Goal: Task Accomplishment & Management: Manage account settings

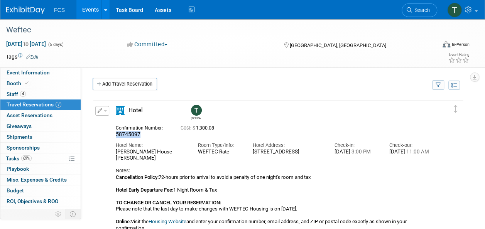
click at [92, 9] on link "Events" at bounding box center [90, 9] width 28 height 19
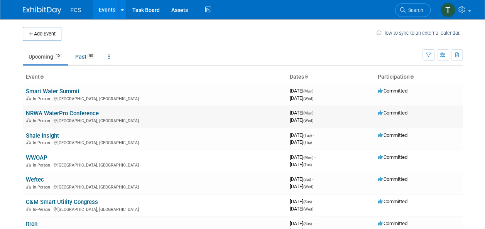
click at [55, 111] on link "NRWA WaterPro Conference" at bounding box center [62, 113] width 73 height 7
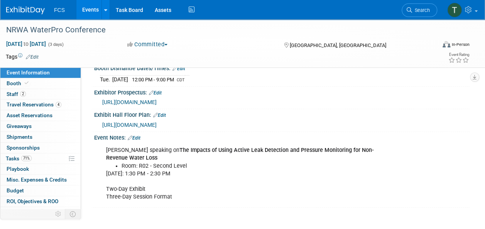
scroll to position [193, 0]
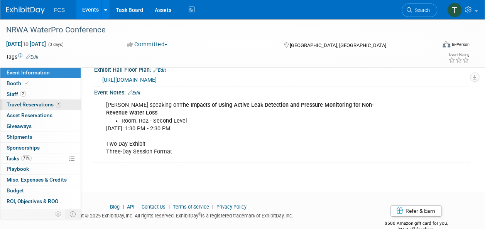
click at [32, 104] on span "Travel Reservations 4" at bounding box center [34, 104] width 55 height 6
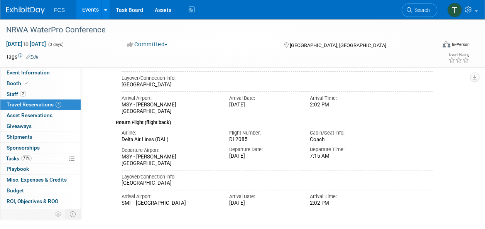
scroll to position [386, 0]
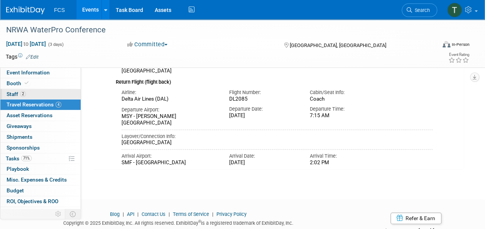
click at [11, 92] on span "Staff 2" at bounding box center [16, 94] width 19 height 6
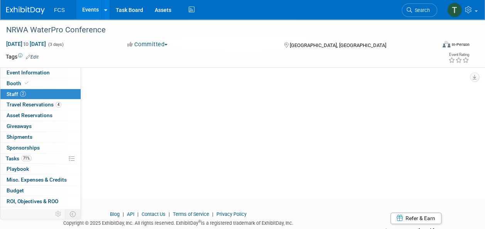
scroll to position [0, 0]
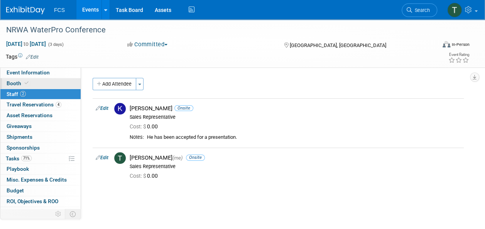
click at [10, 84] on span "Booth" at bounding box center [19, 83] width 24 height 6
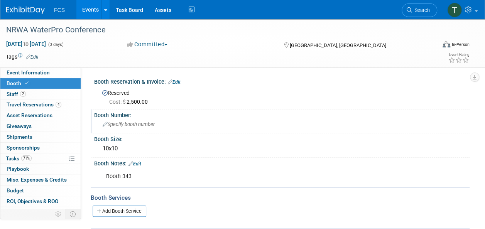
click at [125, 126] on span "Specify booth number" at bounding box center [129, 124] width 52 height 6
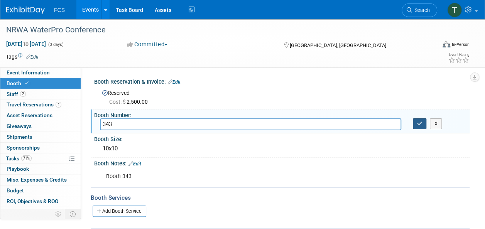
type input "343"
click at [419, 126] on button "button" at bounding box center [420, 123] width 14 height 11
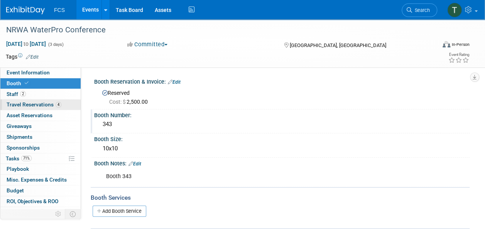
click at [22, 103] on span "Travel Reservations 4" at bounding box center [34, 104] width 55 height 6
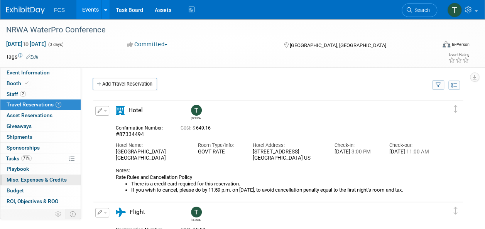
click at [16, 180] on span "Misc. Expenses & Credits 0" at bounding box center [37, 180] width 60 height 6
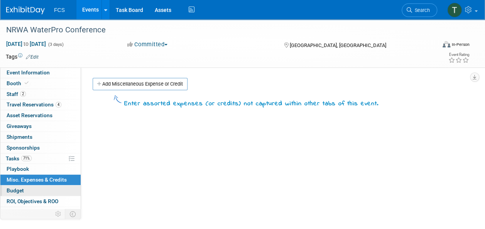
click at [16, 188] on span "Budget" at bounding box center [15, 190] width 17 height 6
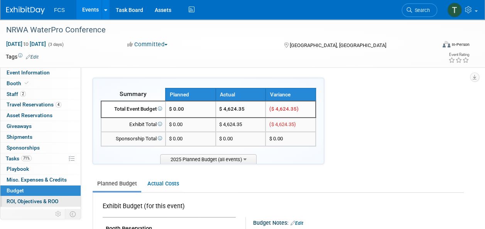
click at [19, 199] on span "ROI, Objectives & ROO 0" at bounding box center [33, 201] width 52 height 6
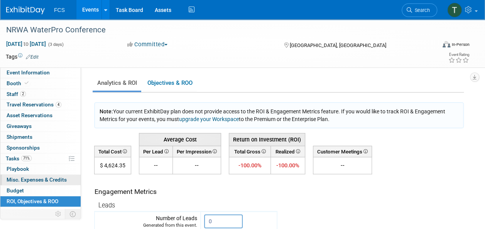
scroll to position [17, 0]
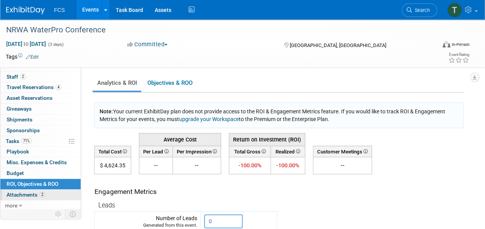
click at [20, 192] on span "Attachments 2" at bounding box center [26, 195] width 39 height 6
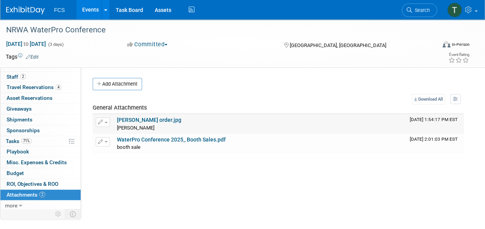
click at [140, 121] on link "Freeman order.jpg" at bounding box center [149, 120] width 64 height 6
click at [29, 86] on span "Travel Reservations 4" at bounding box center [34, 87] width 55 height 6
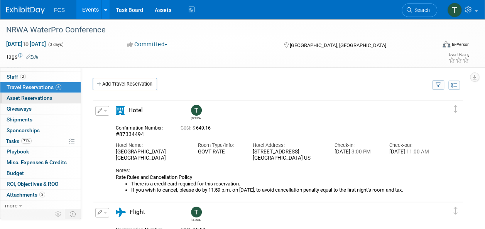
click at [25, 95] on span "Asset Reservations 0" at bounding box center [30, 98] width 46 height 6
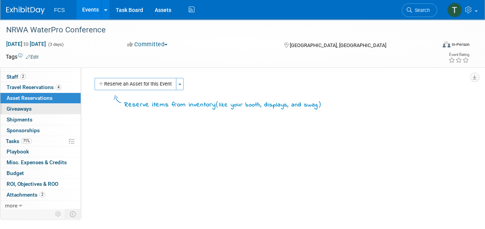
click at [17, 106] on span "Giveaways 0" at bounding box center [19, 109] width 25 height 6
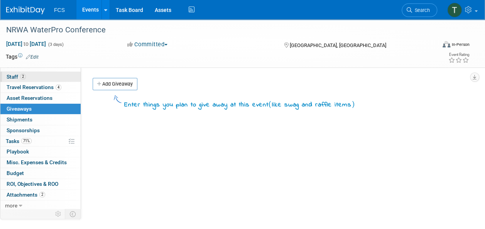
click at [10, 73] on link "2 Staff 2" at bounding box center [40, 77] width 80 height 10
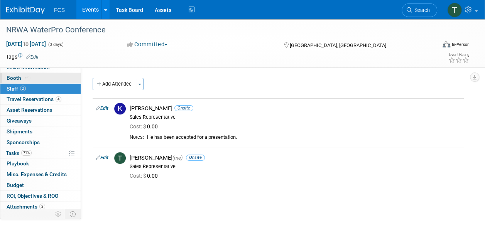
scroll to position [0, 0]
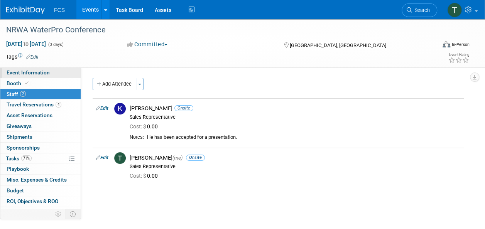
click at [27, 68] on link "Event Information" at bounding box center [40, 72] width 80 height 10
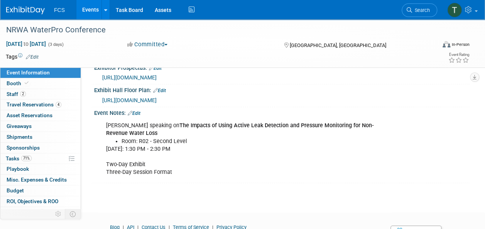
scroll to position [130, 0]
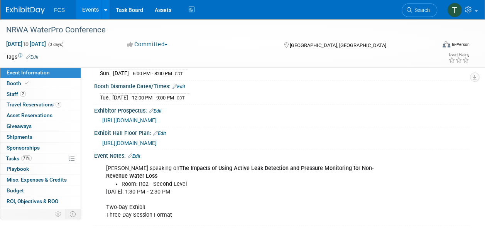
click at [157, 117] on span "https://www.waterproconference.org/exhibitor-prospectus/" at bounding box center [129, 120] width 54 height 6
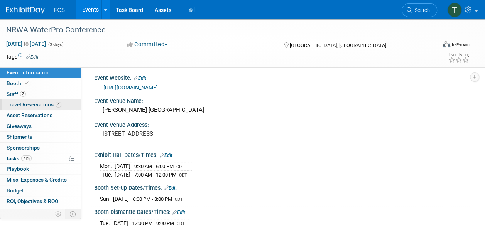
scroll to position [0, 0]
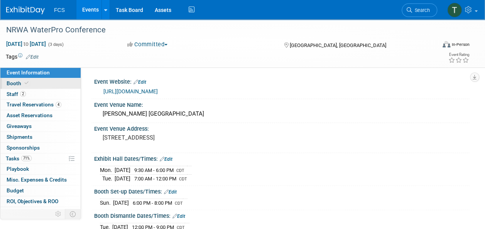
click at [16, 85] on span "Booth" at bounding box center [19, 83] width 24 height 6
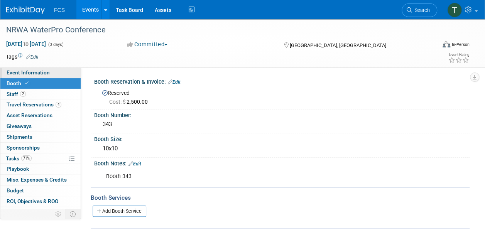
click at [28, 72] on span "Event Information" at bounding box center [28, 72] width 43 height 6
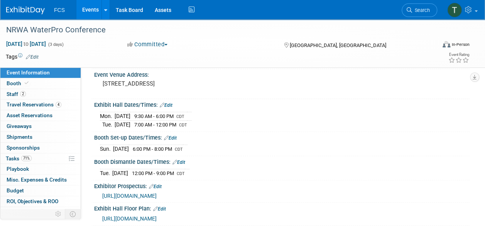
scroll to position [39, 0]
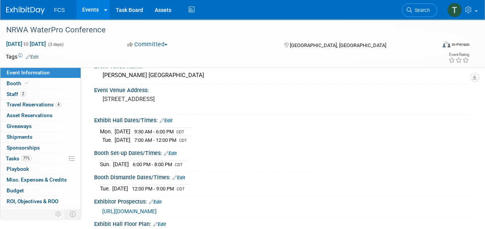
click at [169, 151] on link "Edit" at bounding box center [170, 153] width 13 height 5
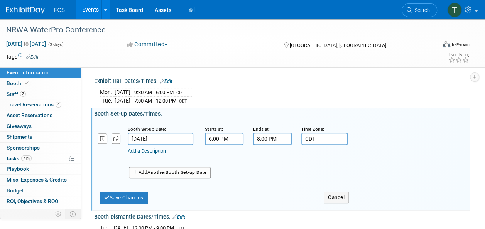
scroll to position [116, 0]
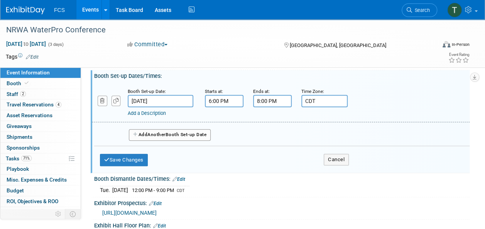
click at [237, 99] on input "6:00 PM" at bounding box center [224, 101] width 39 height 12
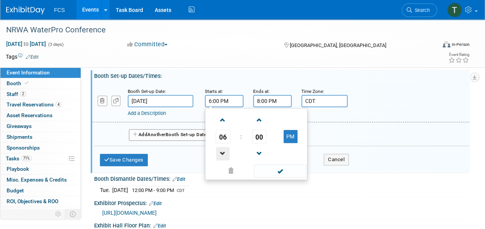
click at [221, 154] on span at bounding box center [222, 153] width 13 height 13
click at [221, 153] on span at bounding box center [222, 153] width 13 height 13
click at [221, 152] on span at bounding box center [222, 153] width 13 height 13
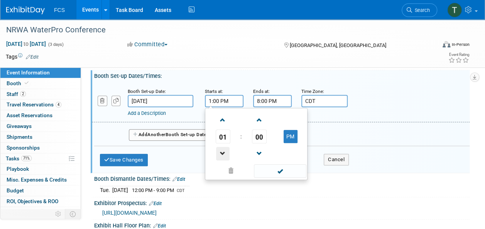
click at [221, 152] on span at bounding box center [222, 153] width 13 height 13
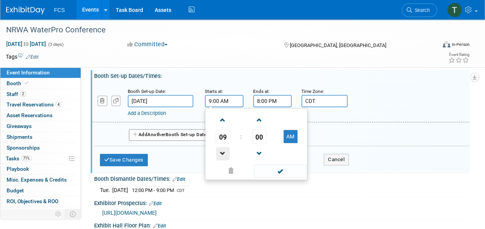
type input "8:00 AM"
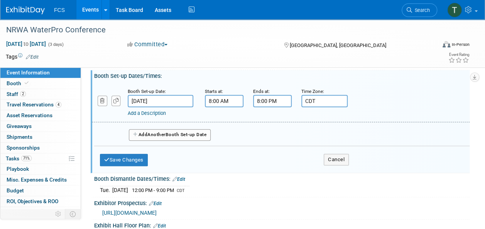
click at [260, 100] on input "8:00 PM" at bounding box center [272, 101] width 39 height 12
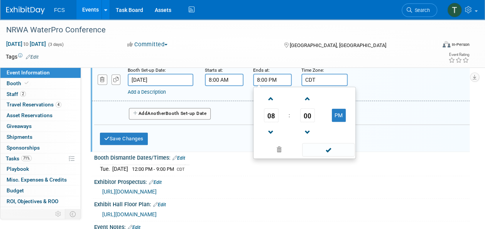
scroll to position [154, 0]
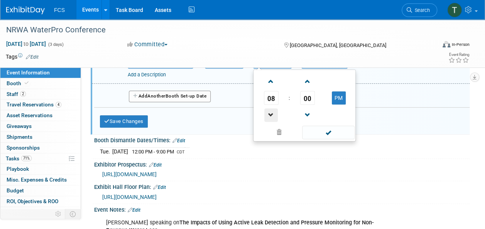
click at [266, 108] on span at bounding box center [270, 114] width 13 height 13
click at [267, 108] on span at bounding box center [270, 114] width 13 height 13
click at [338, 97] on button "PM" at bounding box center [339, 97] width 14 height 13
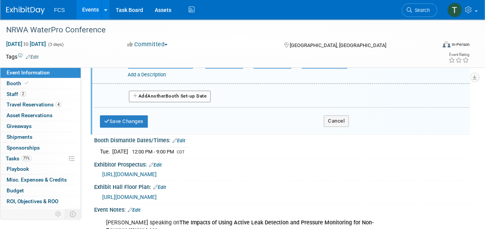
click at [387, 159] on div "Exhibitor Prospectus: Edit" at bounding box center [281, 164] width 375 height 10
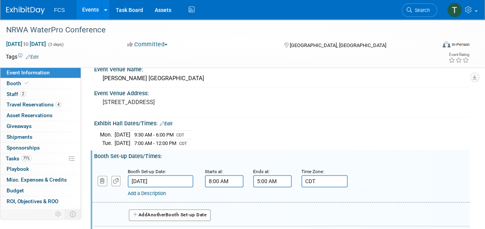
scroll to position [116, 0]
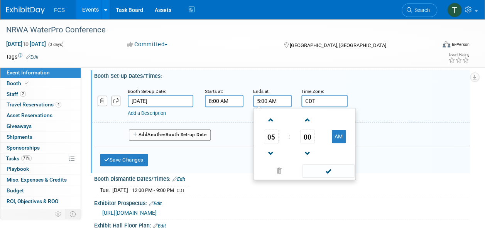
click at [275, 101] on input "5:00 AM" at bounding box center [272, 101] width 39 height 12
click at [306, 119] on span at bounding box center [306, 119] width 13 height 13
click at [306, 149] on span at bounding box center [306, 153] width 13 height 13
click at [335, 138] on button "AM" at bounding box center [339, 136] width 14 height 13
type input "5:00 PM"
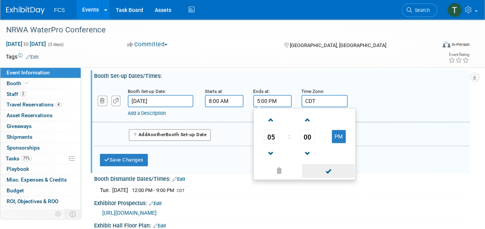
click at [327, 173] on span at bounding box center [328, 170] width 52 height 13
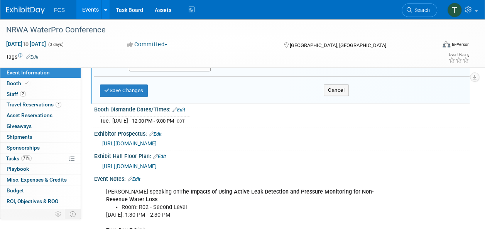
scroll to position [170, 0]
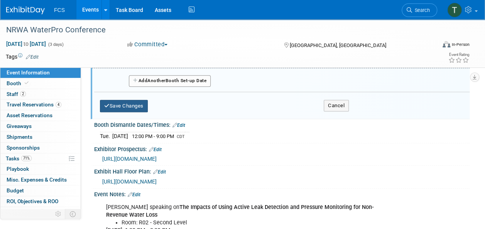
click at [123, 105] on button "Save Changes" at bounding box center [124, 106] width 48 height 12
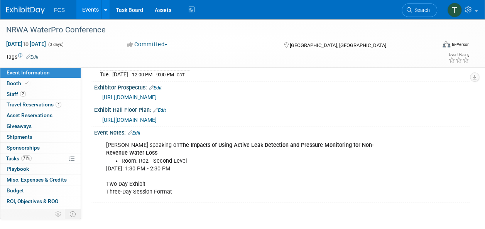
scroll to position [154, 0]
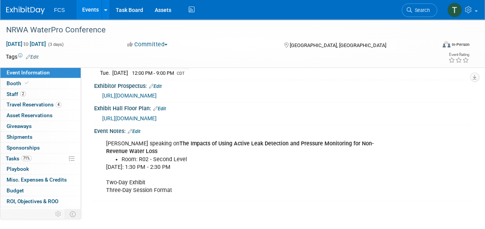
click at [137, 129] on link "Edit" at bounding box center [134, 131] width 13 height 5
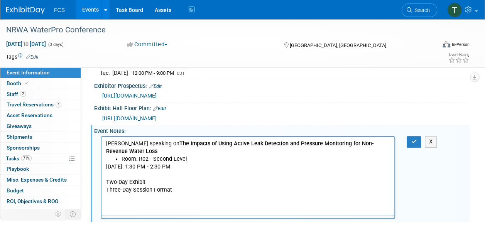
scroll to position [0, 0]
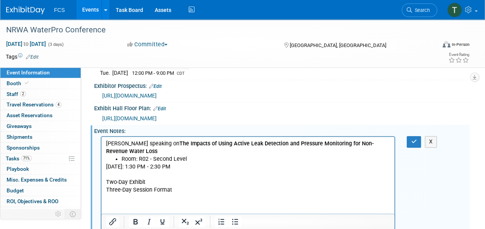
click at [117, 194] on html "Kevin speaking on The Impacts of Using Active Leak Detection and Pressure Monit…" at bounding box center [247, 165] width 293 height 57
click at [177, 191] on p "Tuesday, September 16, 2025: 1:30 PM - 2:30 PM Two-Day Exhibit Three-Day Sessio…" at bounding box center [248, 178] width 284 height 31
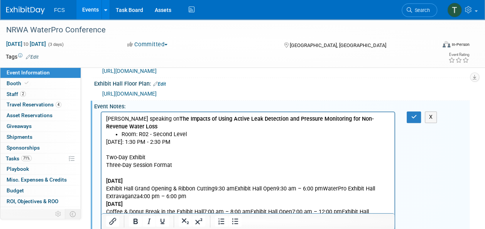
scroll to position [256, 0]
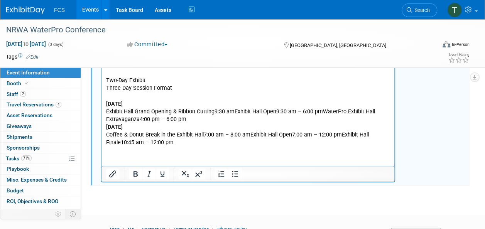
click at [234, 111] on p "Exhibit Hall Grand Opening & Ribbon Cutting9:30 amExhibit Hall Open9:30 am – 6:…" at bounding box center [248, 115] width 284 height 15
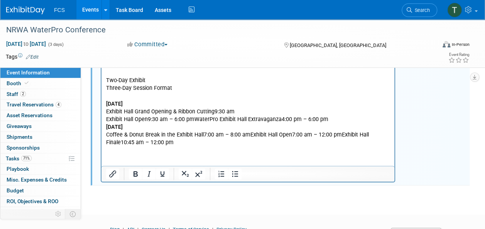
click at [220, 120] on p "Exhibit Hall Open9:30 am – 6:00 pmWaterPro Exhibit Hall Extravaganza4:00 pm – 6…" at bounding box center [248, 120] width 284 height 8
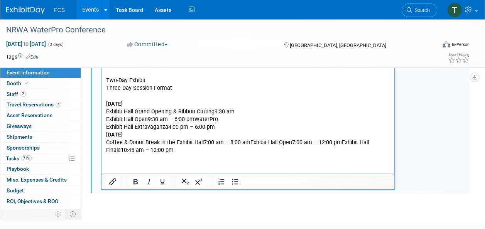
click at [214, 111] on p "Exhibit Hall Grand Opening & Ribbon Cutting9:30 am" at bounding box center [248, 112] width 284 height 8
click at [149, 120] on p "Exhibit Hall Open9:30 am – 6:00 pmWaterPro" at bounding box center [248, 120] width 284 height 8
click at [168, 126] on p "Exhibit Hall Extravaganza4:00 pm – 6:00 pm" at bounding box center [248, 127] width 284 height 8
click at [202, 142] on p "Coffee & Donut Break in the Exhibit Hall7:00 am – 8:00 amExhibit Hall Open7:00 …" at bounding box center [248, 146] width 284 height 15
click at [251, 141] on p "Coffee & Donut Break in the Exhibit Hall 7:00 am – 8:00 amExhibit Hall Open7:00…" at bounding box center [248, 146] width 284 height 15
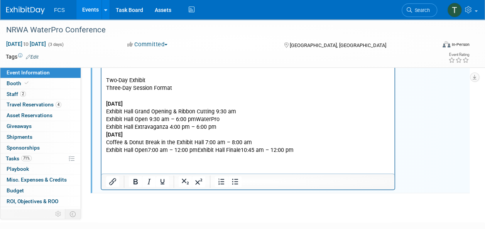
click at [197, 151] on p "Exhibit Hall Open7:00 am – 12:00 pmExhibit Hall Finale10:45 am – 12:00 pm" at bounding box center [248, 151] width 284 height 8
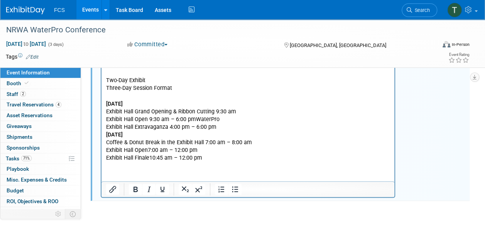
click at [150, 159] on p "Exhibit Hall Finale10:45 am – 12:00 pm" at bounding box center [248, 158] width 284 height 8
click at [197, 119] on p "Exhibit Hall Open 9:30 am – 6:00 pmWaterPro" at bounding box center [248, 120] width 284 height 8
drag, startPoint x: 108, startPoint y: 135, endPoint x: 117, endPoint y: 139, distance: 9.7
click at [108, 135] on b "Tuesday, September 16" at bounding box center [114, 134] width 17 height 7
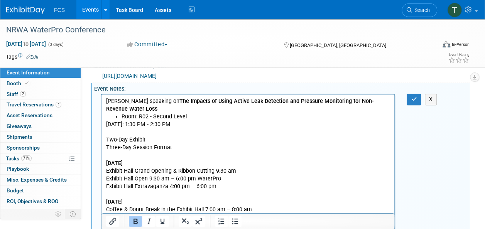
scroll to position [179, 0]
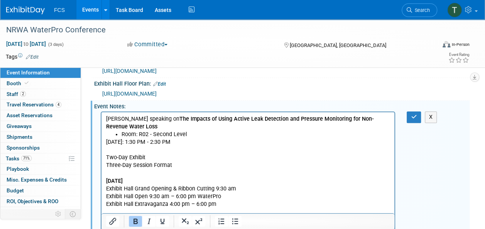
click at [121, 134] on li "Room: R02 - Second Level" at bounding box center [255, 135] width 268 height 8
click at [289, 151] on p "Tuesday, September 16, 2025: 1:30 PM - 2:30 PM Two-Day Exhibit Three-Day Sessio…" at bounding box center [248, 153] width 284 height 31
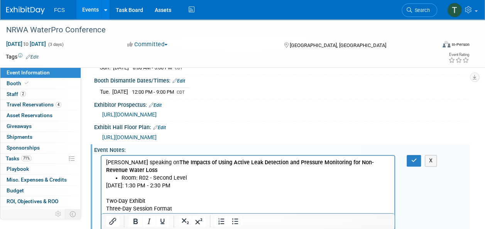
scroll to position [123, 0]
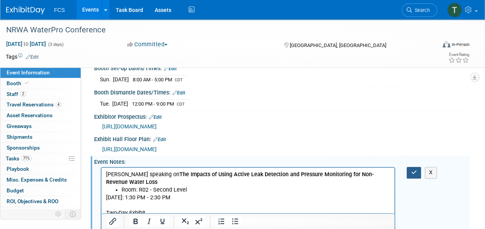
click at [410, 170] on button "button" at bounding box center [413, 172] width 14 height 11
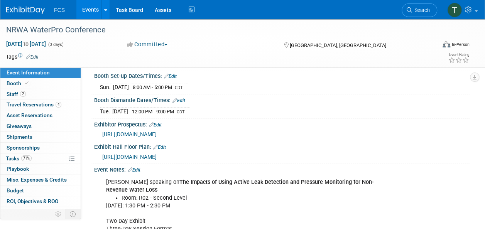
scroll to position [154, 0]
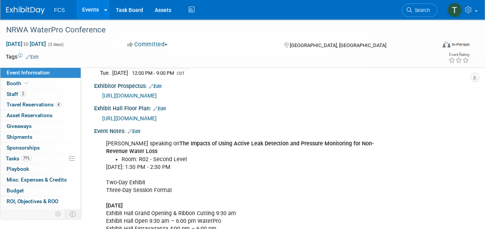
click at [157, 115] on span "https://s23.a2zinc.net/clients/nrwa/WP25/Public/eventmap.aspx?shavailable=1" at bounding box center [129, 118] width 54 height 6
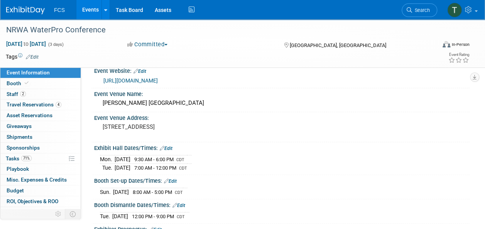
scroll to position [0, 0]
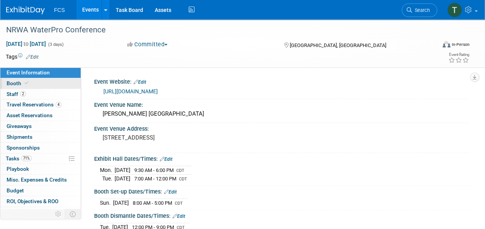
click at [14, 83] on span "Booth" at bounding box center [19, 83] width 24 height 6
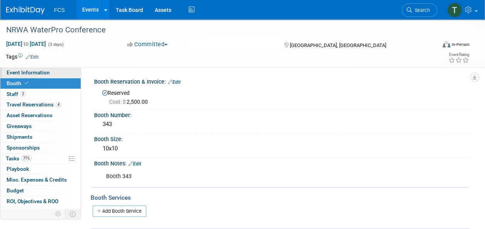
click at [26, 72] on span "Event Information" at bounding box center [28, 72] width 43 height 6
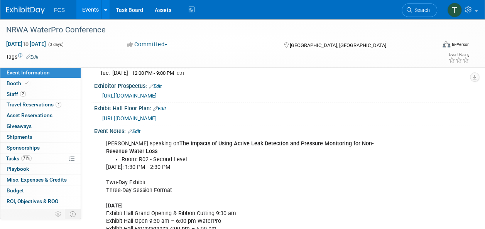
scroll to position [116, 0]
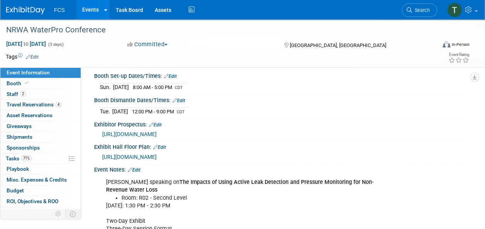
click at [157, 131] on span "https://www.waterproconference.org/exhibitor-prospectus/" at bounding box center [129, 134] width 54 height 6
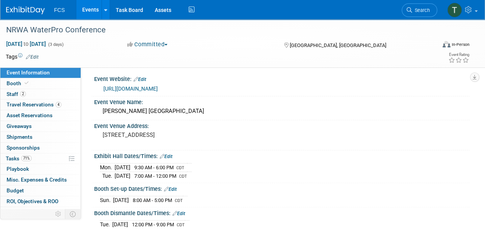
scroll to position [0, 0]
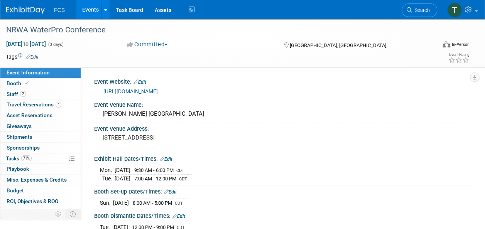
click at [86, 8] on link "Events" at bounding box center [90, 9] width 28 height 19
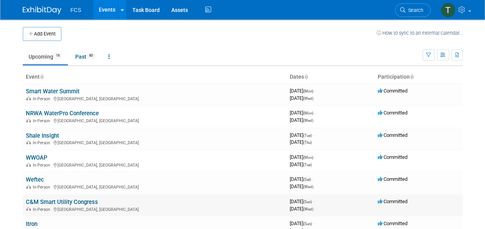
click at [65, 202] on link "C&M Smart Utility Congress" at bounding box center [62, 202] width 72 height 7
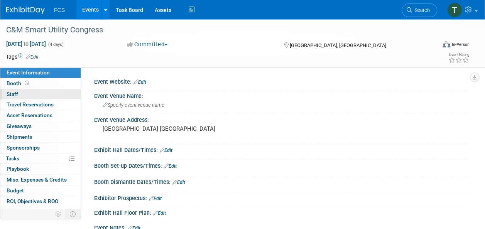
click at [12, 93] on span "Staff 0" at bounding box center [13, 94] width 12 height 6
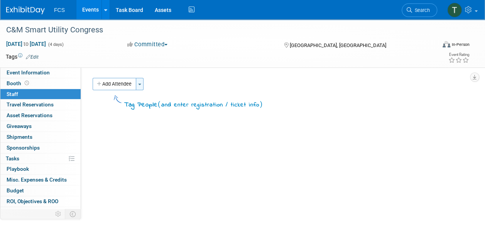
click at [141, 83] on button "Toggle Dropdown" at bounding box center [140, 84] width 8 height 12
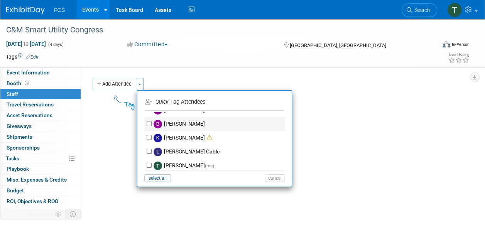
scroll to position [13, 0]
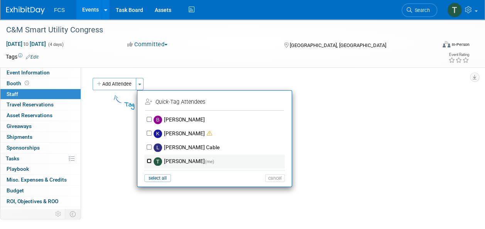
click at [149, 161] on input "[PERSON_NAME] (me)" at bounding box center [149, 160] width 5 height 5
checkbox input "true"
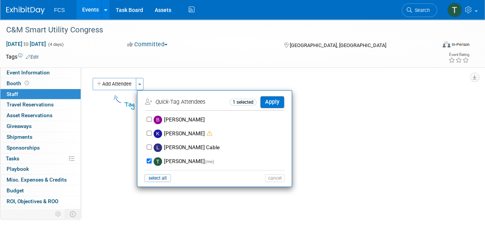
click at [270, 103] on button "Apply" at bounding box center [272, 101] width 24 height 11
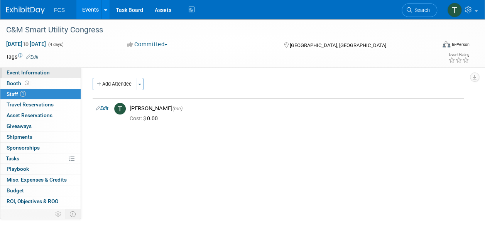
click at [12, 74] on span "Event Information" at bounding box center [28, 72] width 43 height 6
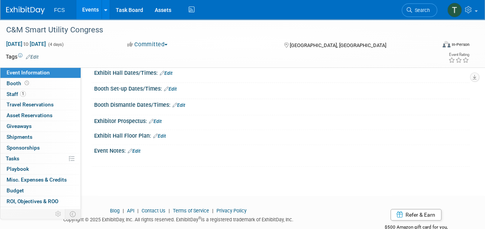
scroll to position [0, 0]
